Goal: Task Accomplishment & Management: Manage account settings

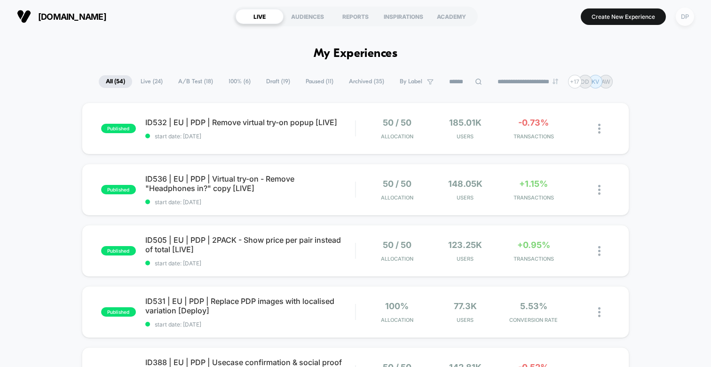
click at [682, 16] on div "DP" at bounding box center [685, 17] width 18 height 18
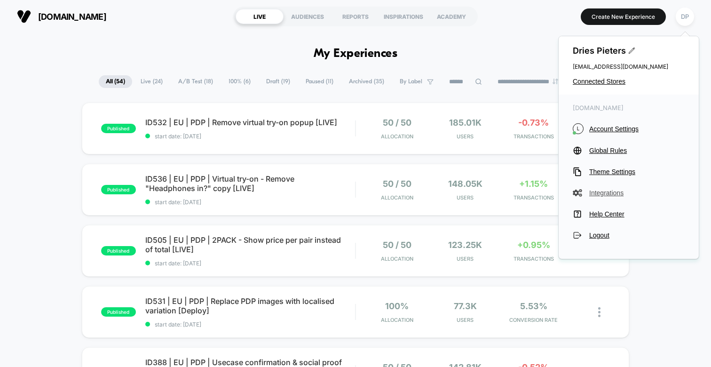
click at [612, 190] on span "Integrations" at bounding box center [636, 193] width 95 height 8
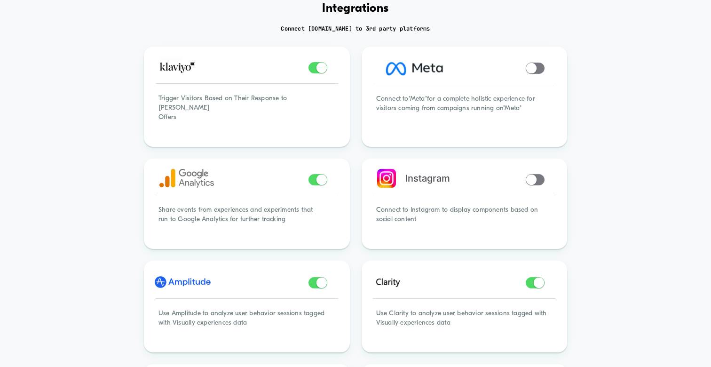
scroll to position [50, 0]
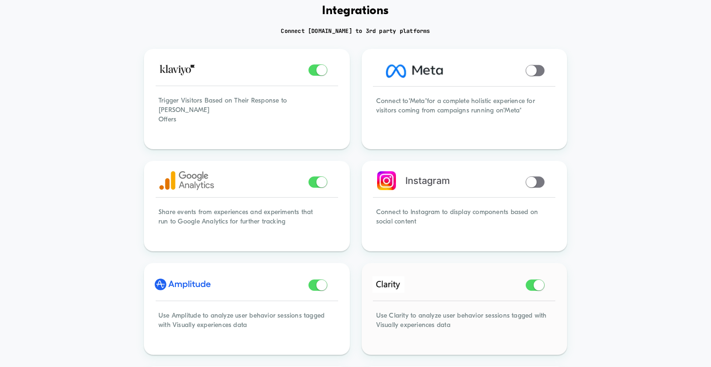
click at [393, 276] on img at bounding box center [388, 284] width 32 height 16
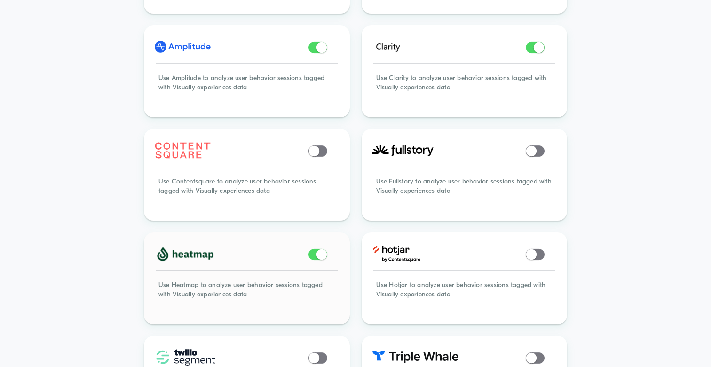
scroll to position [246, 0]
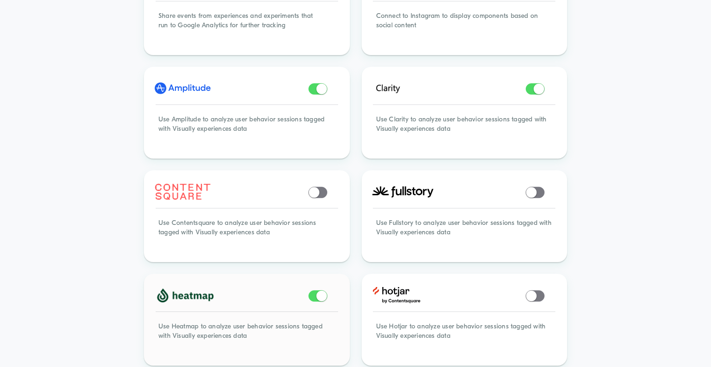
click at [189, 287] on img at bounding box center [184, 295] width 59 height 16
click at [191, 319] on div "Use Heatmap to analyze user behavior sessions tagged with Visually experiences …" at bounding box center [246, 336] width 203 height 55
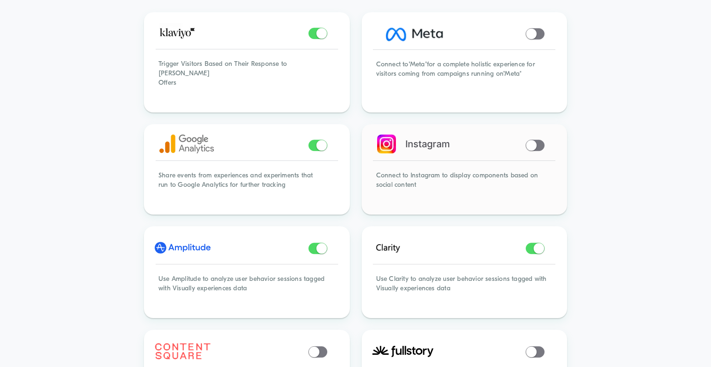
scroll to position [94, 0]
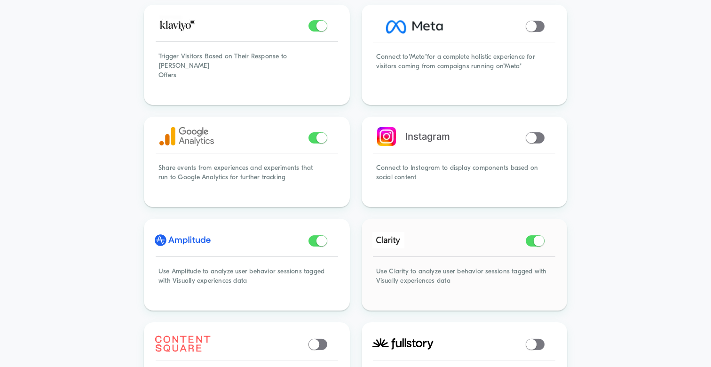
click at [535, 235] on span at bounding box center [539, 240] width 10 height 10
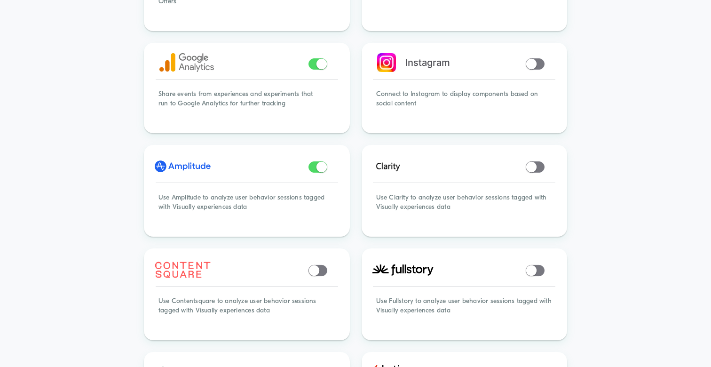
scroll to position [0, 0]
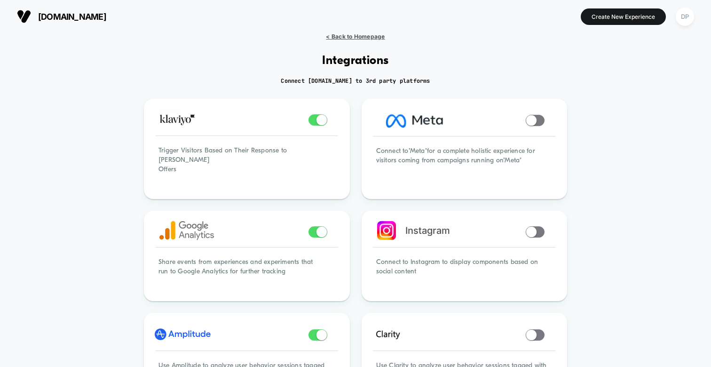
click at [348, 34] on span "< Back to Homepage" at bounding box center [355, 36] width 59 height 7
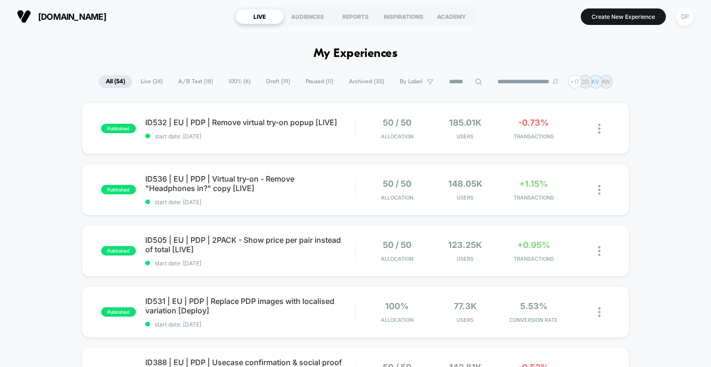
click at [691, 18] on div "DP" at bounding box center [685, 17] width 18 height 18
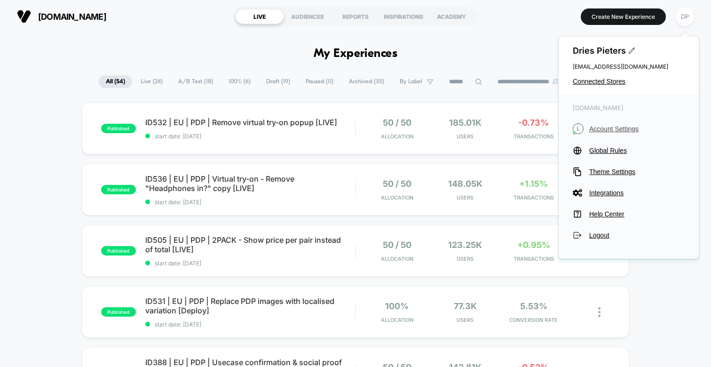
click at [623, 126] on span "Account Settings" at bounding box center [636, 129] width 95 height 8
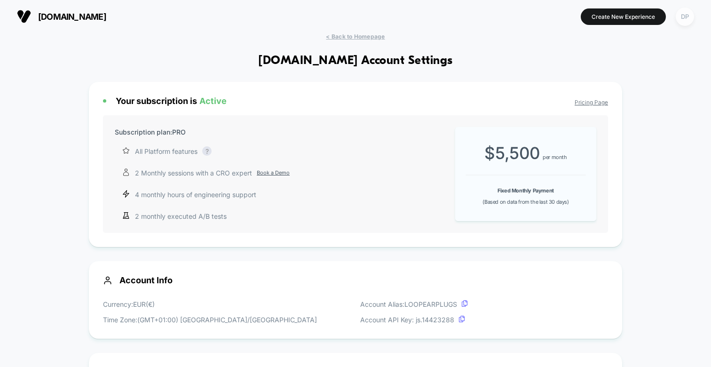
click at [689, 10] on div "DP" at bounding box center [685, 17] width 18 height 18
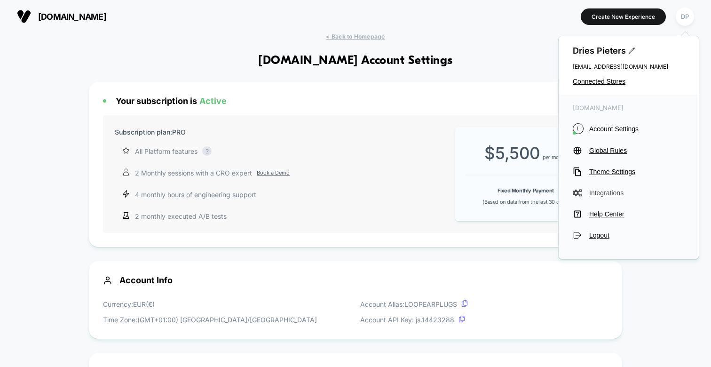
click at [603, 194] on span "Integrations" at bounding box center [636, 193] width 95 height 8
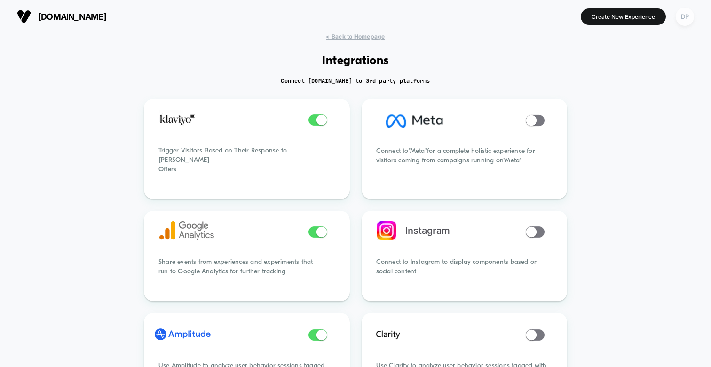
click at [682, 12] on div "DP" at bounding box center [685, 17] width 18 height 18
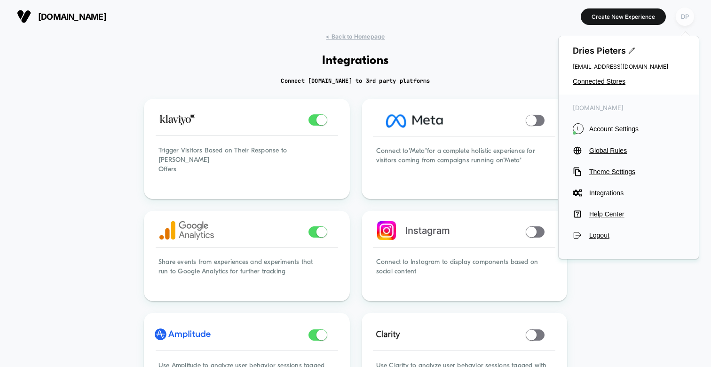
click at [682, 13] on div "DP" at bounding box center [685, 17] width 18 height 18
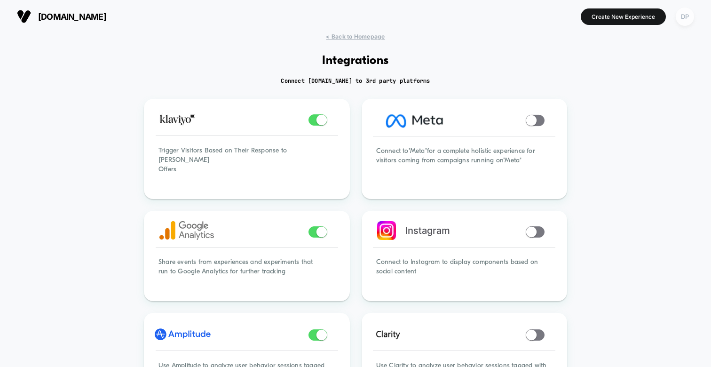
click at [686, 20] on div "DP" at bounding box center [685, 17] width 18 height 18
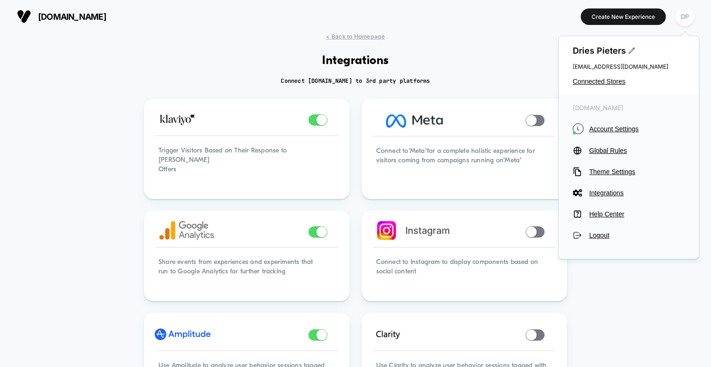
click at [586, 85] on div "[PERSON_NAME] [EMAIL_ADDRESS][DOMAIN_NAME] Connected Stores" at bounding box center [629, 65] width 140 height 58
click at [588, 80] on span "Connected Stores" at bounding box center [629, 82] width 112 height 8
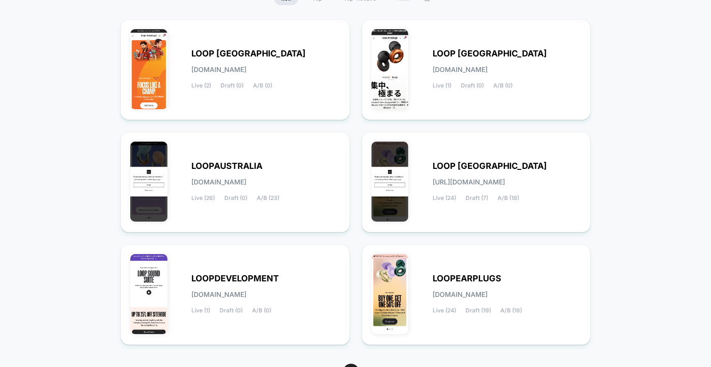
scroll to position [161, 0]
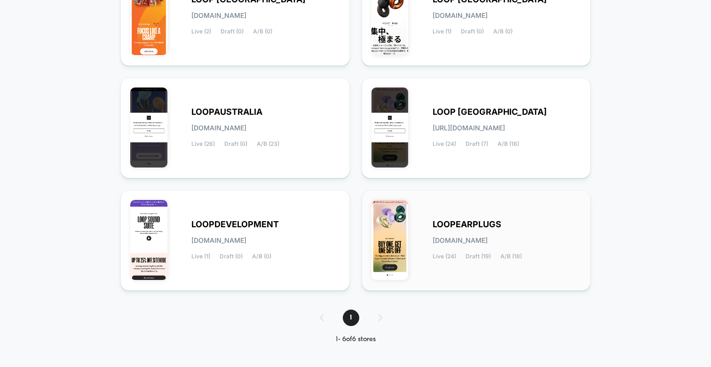
click at [488, 237] on span "[DOMAIN_NAME]" at bounding box center [460, 240] width 55 height 7
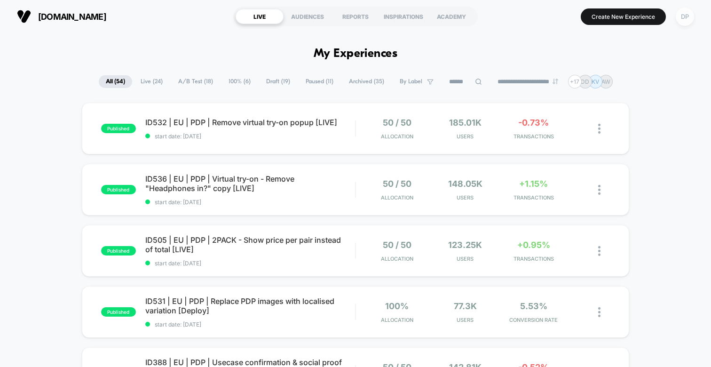
click at [681, 11] on div "DP" at bounding box center [685, 17] width 18 height 18
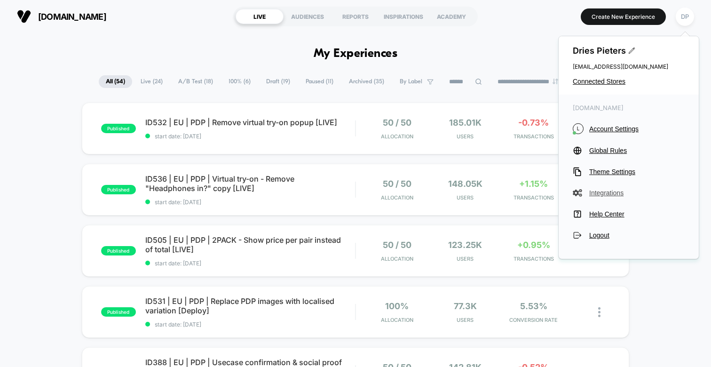
click at [601, 192] on span "Integrations" at bounding box center [636, 193] width 95 height 8
